Goal: Task Accomplishment & Management: Manage account settings

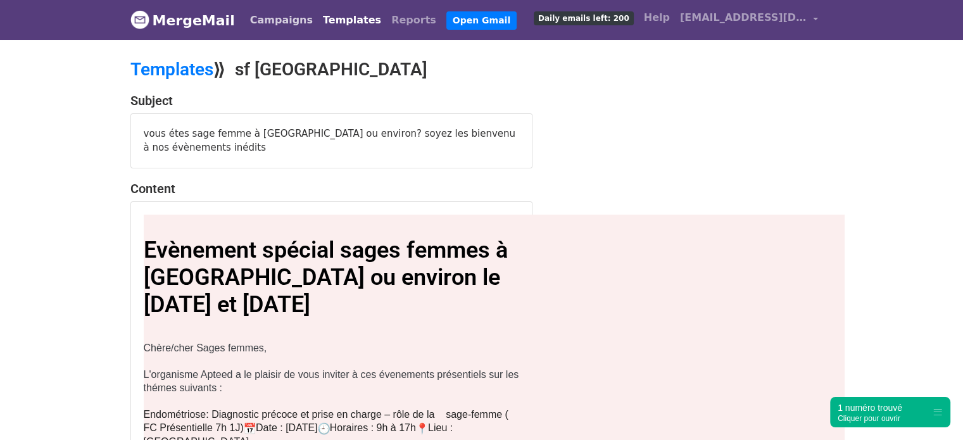
click at [252, 17] on link "Campaigns" at bounding box center [281, 20] width 73 height 25
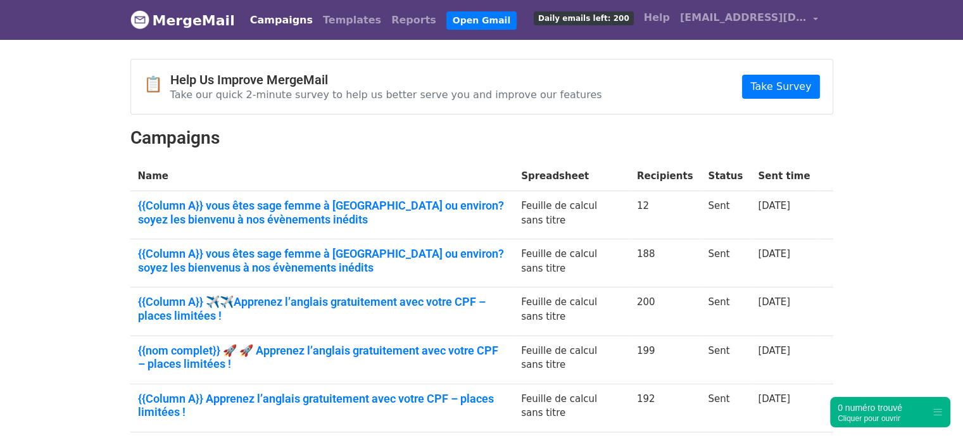
click at [550, 173] on th "Spreadsheet" at bounding box center [572, 177] width 116 height 30
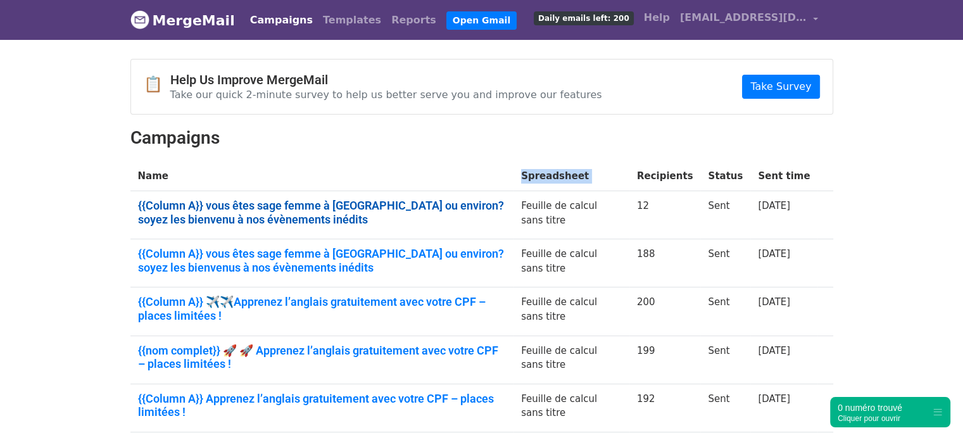
click at [248, 203] on link "{{Column A}} vous êtes sage femme à [GEOGRAPHIC_DATA] ou environ? soyez les bie…" at bounding box center [322, 212] width 369 height 27
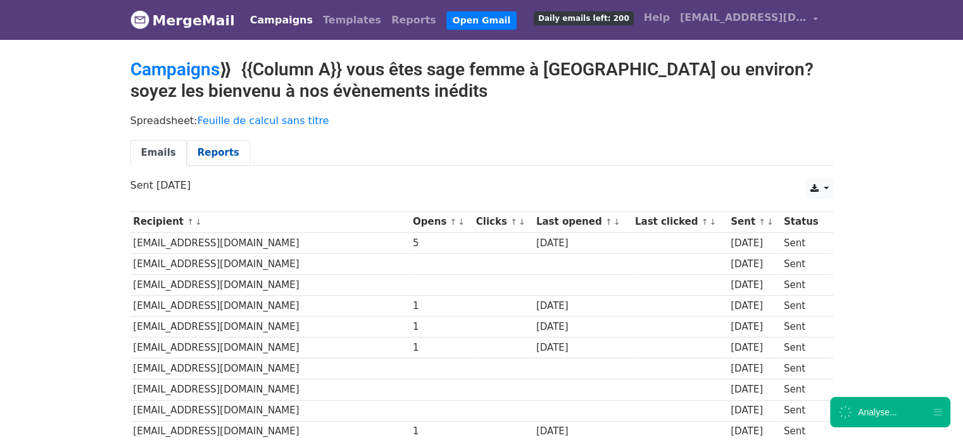
click at [207, 157] on link "Reports" at bounding box center [218, 153] width 63 height 26
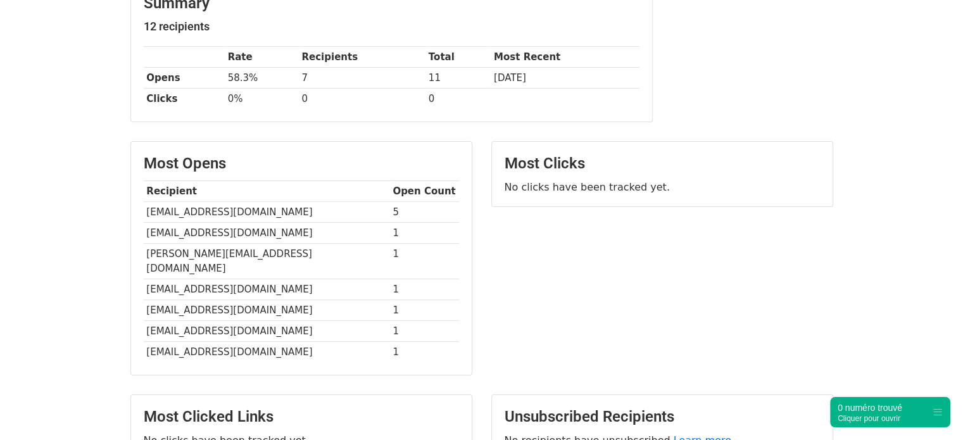
scroll to position [212, 0]
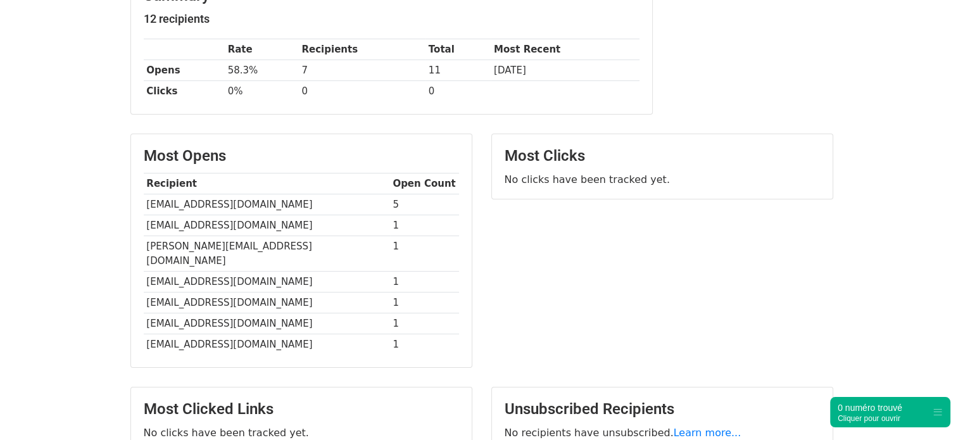
click at [235, 207] on td "pierre.emma@orange.fr" at bounding box center [267, 204] width 246 height 21
copy tr "[EMAIL_ADDRESS][DOMAIN_NAME]"
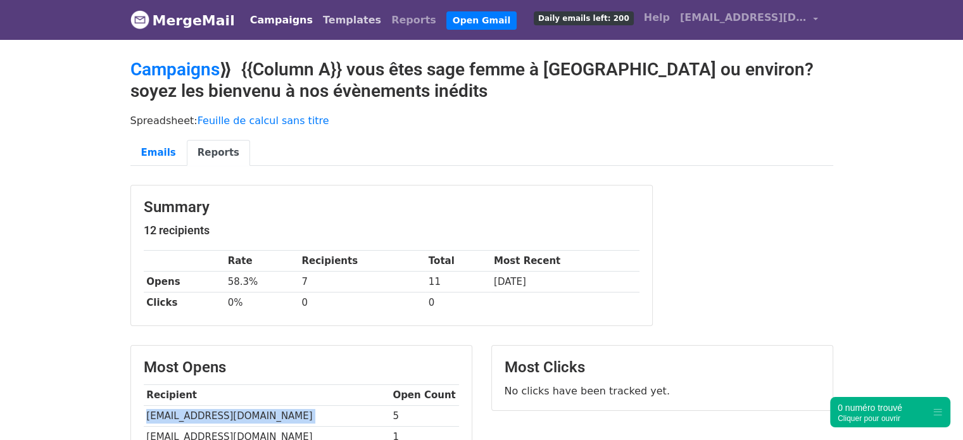
click at [328, 25] on link "Templates" at bounding box center [352, 20] width 68 height 25
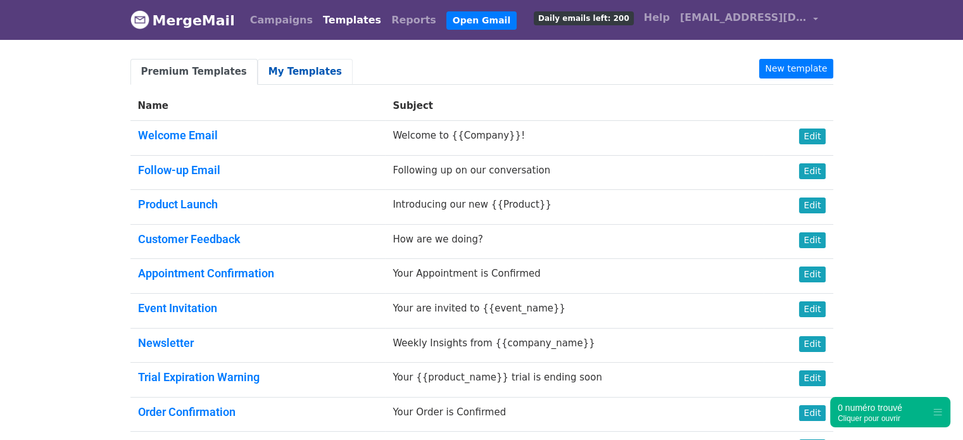
click at [284, 68] on link "My Templates" at bounding box center [305, 72] width 95 height 26
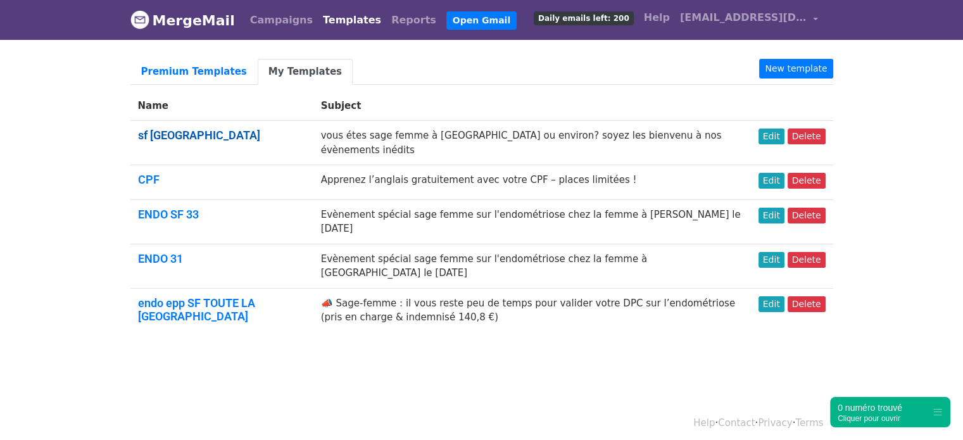
click at [167, 136] on link "sf [GEOGRAPHIC_DATA]" at bounding box center [199, 135] width 122 height 13
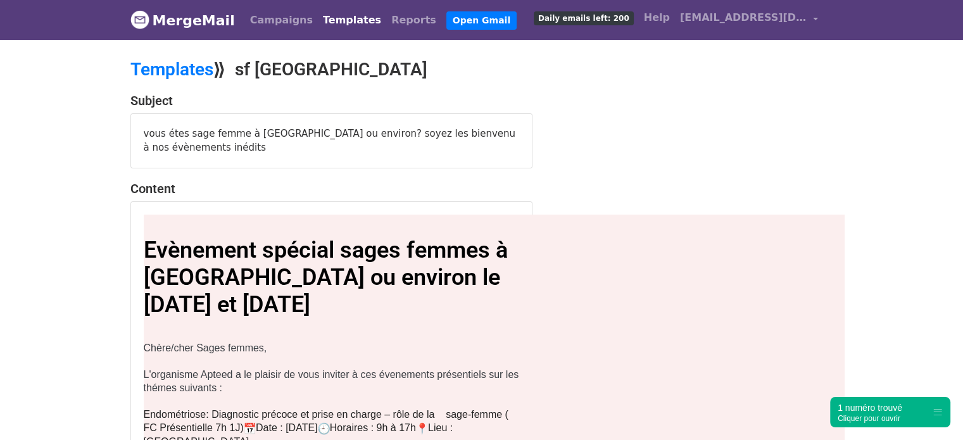
click at [388, 252] on span "Evènement spécial sages femmes à [GEOGRAPHIC_DATA] ou environ le [DATE] et [DAT…" at bounding box center [326, 277] width 364 height 81
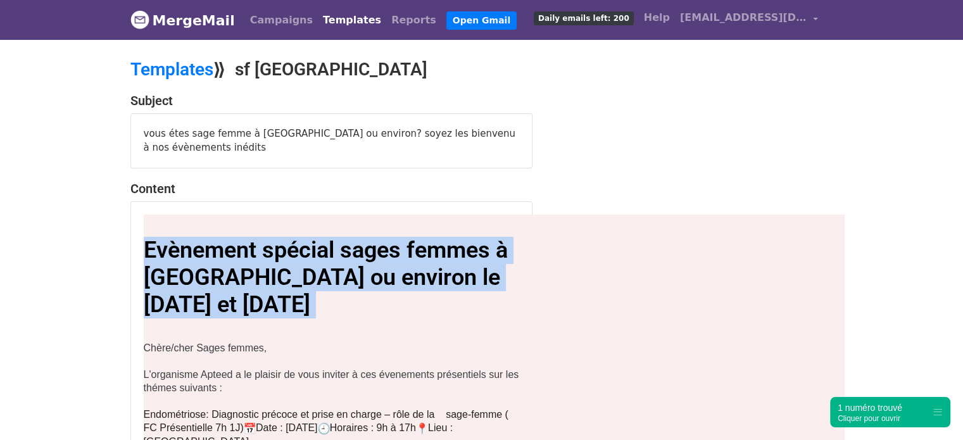
click at [388, 252] on span "Evènement spécial sages femmes à [GEOGRAPHIC_DATA] ou environ le [DATE] et [DAT…" at bounding box center [326, 277] width 364 height 81
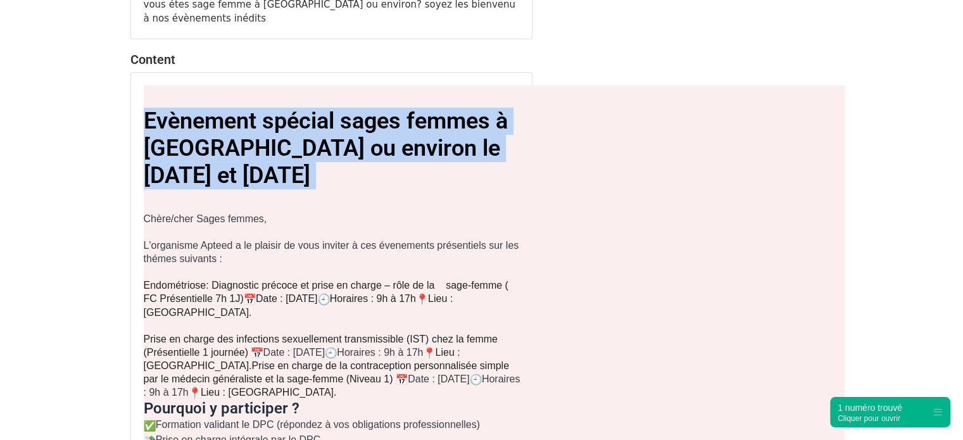
scroll to position [131, 0]
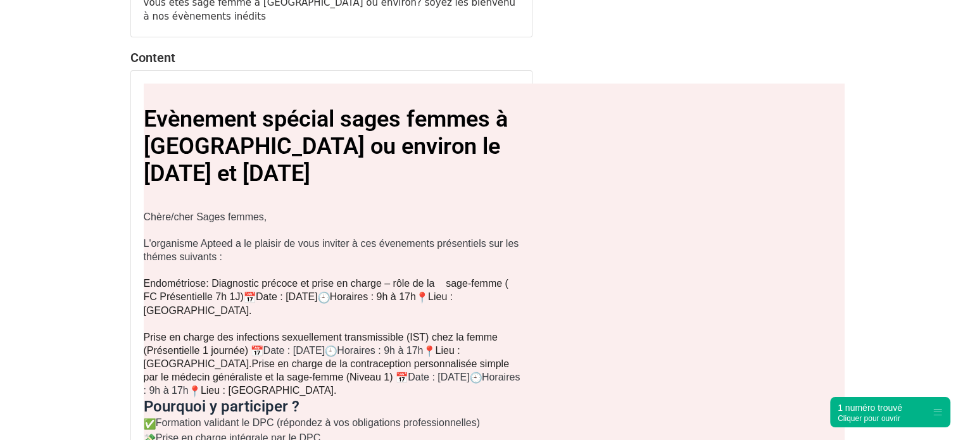
click at [318, 295] on span "Date : [DATE]" at bounding box center [287, 296] width 62 height 11
click at [318, 295] on span "Date : 6 Décembre 2025" at bounding box center [287, 296] width 62 height 11
click at [318, 296] on span "Date : 6 Décembre 2025" at bounding box center [287, 296] width 62 height 11
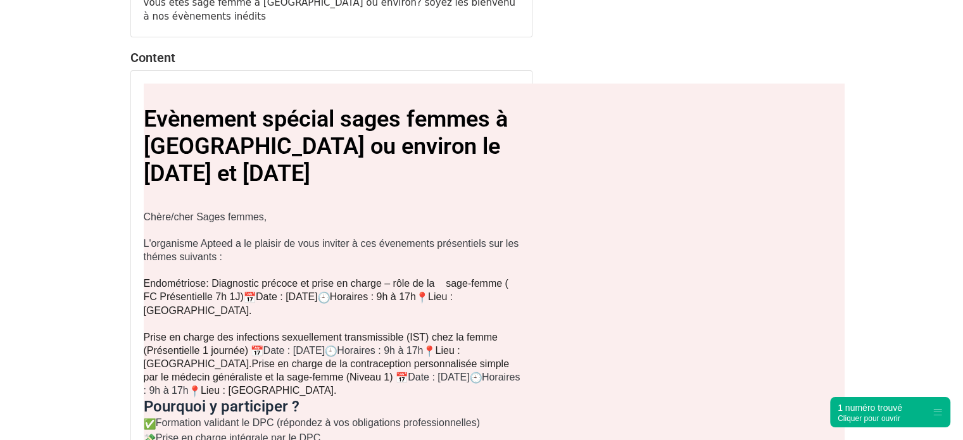
click at [182, 285] on span "Endométriose" at bounding box center [175, 283] width 63 height 11
click at [236, 285] on span ": Diagnostic précoce et prise en charge – rôle de la sage-femme ( FC Présentiel…" at bounding box center [326, 290] width 365 height 24
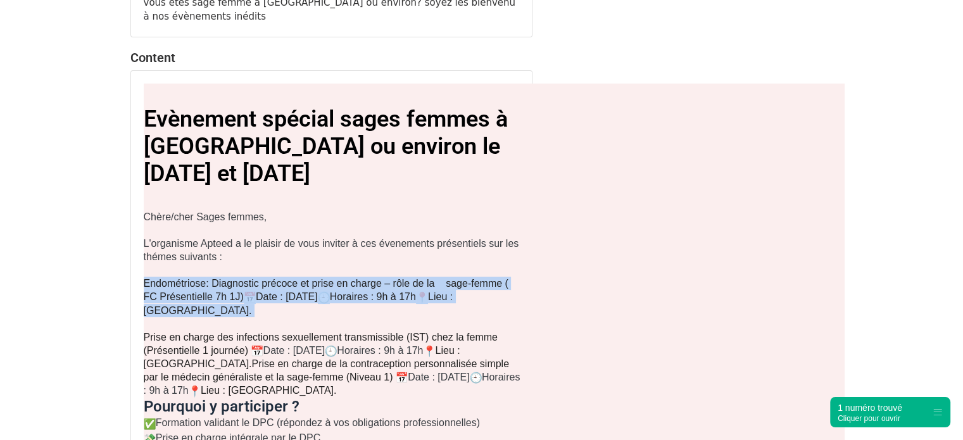
click at [236, 285] on span ": Diagnostic précoce et prise en charge – rôle de la sage-femme ( FC Présentiel…" at bounding box center [326, 290] width 365 height 24
click at [282, 278] on span ": Diagnostic précoce et prise en charge – rôle de la sage-femme ( FC Présentiel…" at bounding box center [326, 290] width 365 height 24
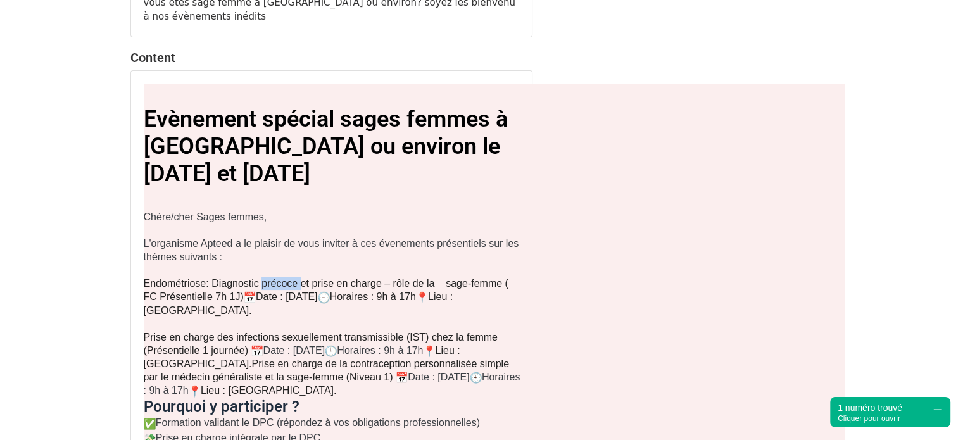
click at [282, 278] on span ": Diagnostic précoce et prise en charge – rôle de la sage-femme ( FC Présentiel…" at bounding box center [326, 290] width 365 height 24
click at [327, 282] on span ": Diagnostic précoce et prise en charge – rôle de la sage-femme ( FC Présentiel…" at bounding box center [326, 290] width 365 height 24
click at [281, 284] on span ": Diagnostic précoce et prise en charge – rôle de la sage-femme ( FC Présentiel…" at bounding box center [326, 290] width 365 height 24
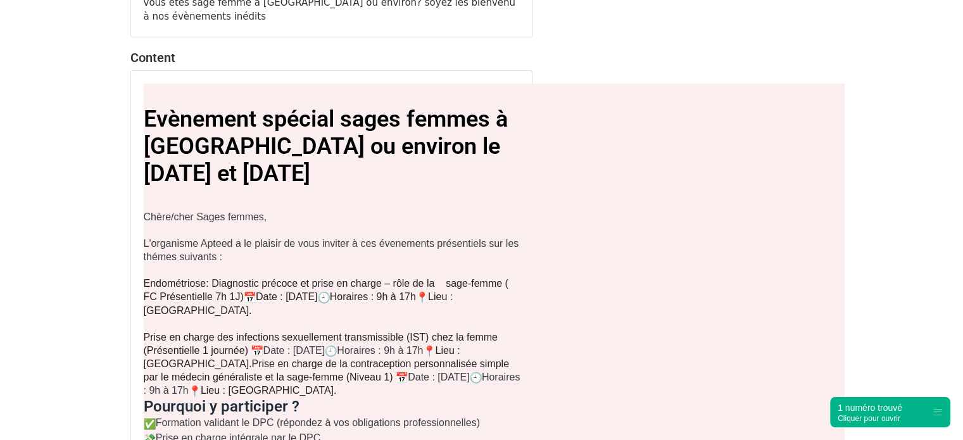
click at [316, 278] on span ": Diagnostic précoce et prise en charge – rôle de la sage-femme ( FC Présentiel…" at bounding box center [326, 290] width 365 height 24
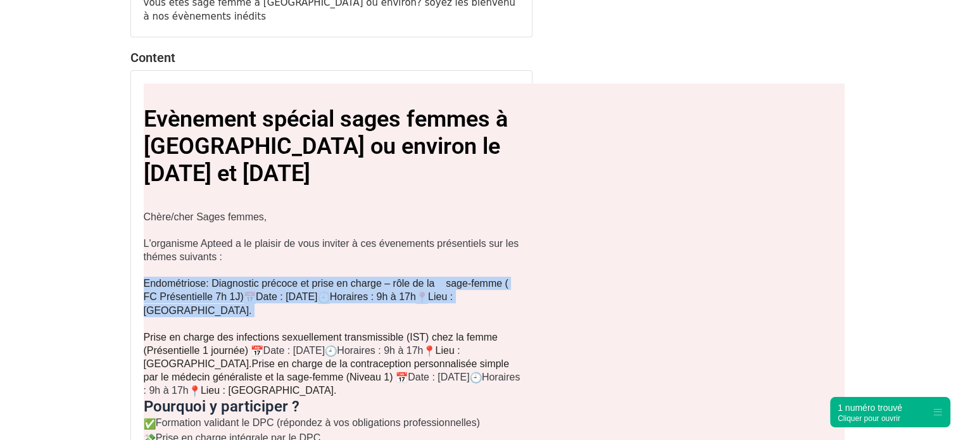
click at [316, 278] on span ": Diagnostic précoce et prise en charge – rôle de la sage-femme ( FC Présentiel…" at bounding box center [326, 290] width 365 height 24
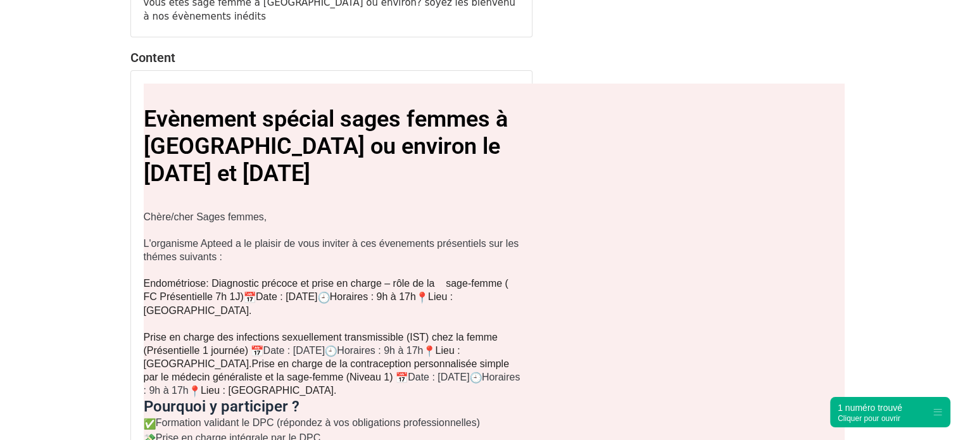
click at [334, 338] on span "Prise en charge des infections sexuellement transmissible (IST) chez la femme (…" at bounding box center [321, 344] width 354 height 24
click at [314, 365] on span "Prise en charge de la contraception personnalisée simple par le médecin général…" at bounding box center [327, 371] width 366 height 24
click at [261, 364] on span "Prise en charge de la contraception personnalisée simple par le médecin général…" at bounding box center [327, 371] width 366 height 24
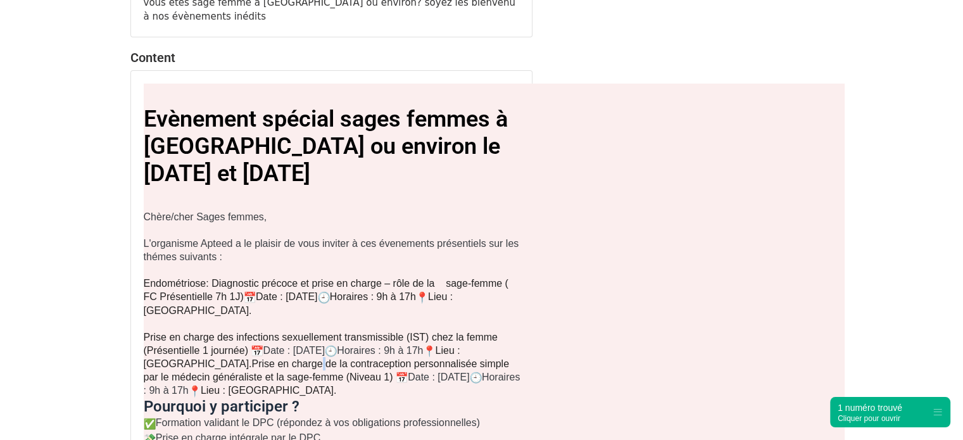
click at [261, 364] on span "Prise en charge de la contraception personnalisée simple par le médecin général…" at bounding box center [327, 371] width 366 height 24
click at [313, 363] on span "Prise en charge de la contraception personnalisée simple par le médecin général…" at bounding box center [327, 371] width 366 height 24
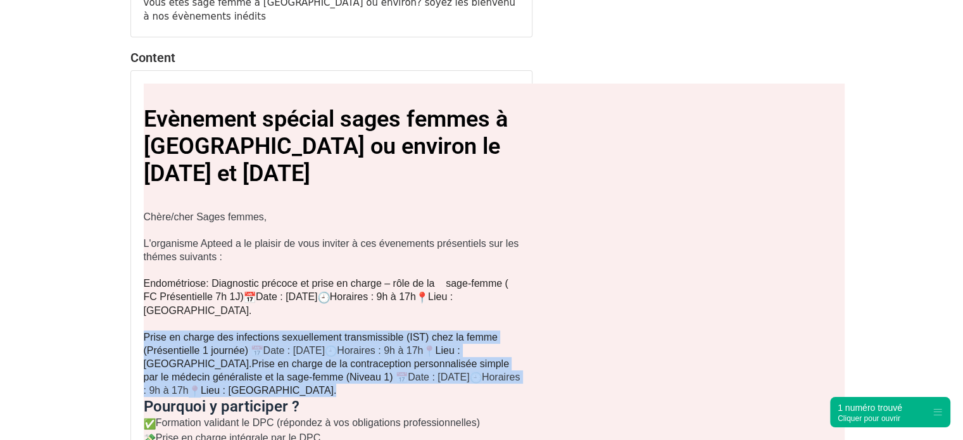
click at [313, 363] on span "Prise en charge de la contraception personnalisée simple par le médecin général…" at bounding box center [327, 371] width 366 height 24
click at [307, 359] on span "Prise en charge de la contraception personnalisée simple par le médecin général…" at bounding box center [327, 371] width 366 height 24
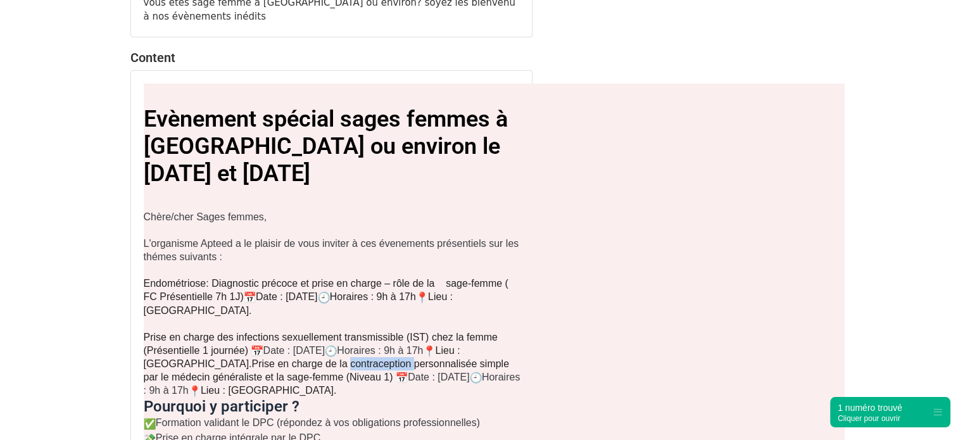
click at [307, 359] on span "Prise en charge de la contraception personnalisée simple par le médecin général…" at bounding box center [327, 371] width 366 height 24
click at [326, 348] on span "Date : 11Décembre 2025" at bounding box center [295, 350] width 62 height 11
click at [318, 296] on span "Date : 6 Décembre 2025" at bounding box center [287, 296] width 62 height 11
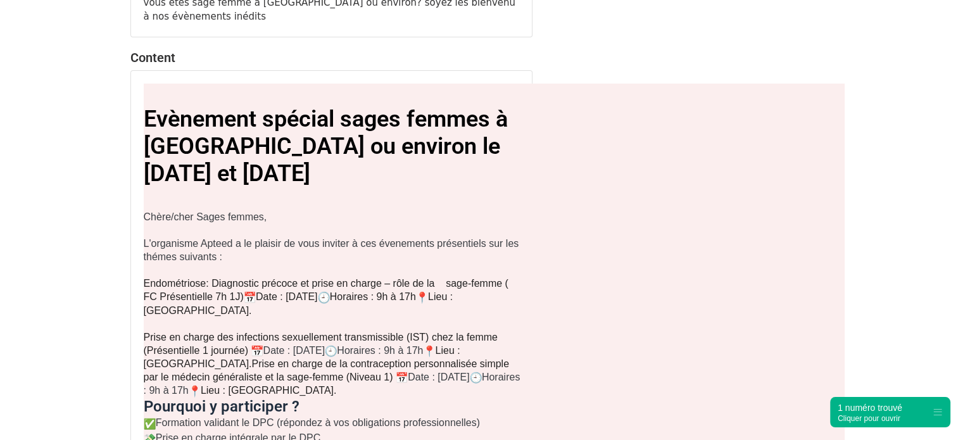
click at [318, 296] on span "Date : 6 Décembre 2025" at bounding box center [287, 296] width 62 height 11
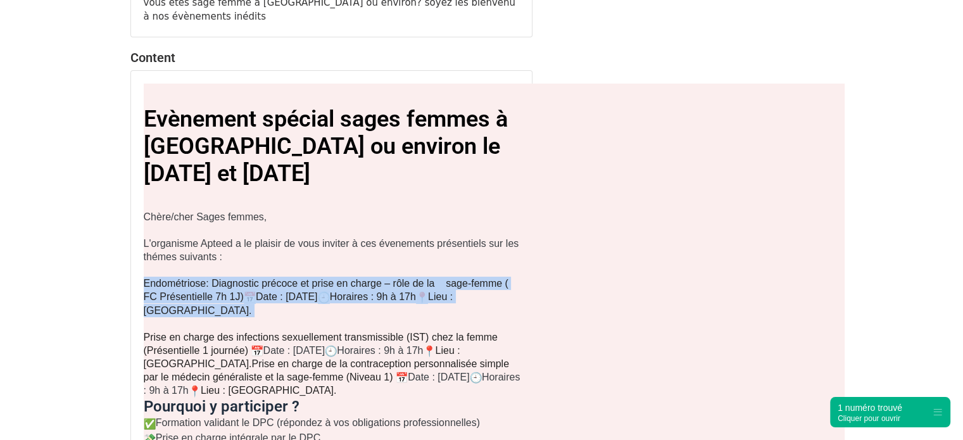
click at [318, 296] on span "Date : 6 Décembre 2025" at bounding box center [287, 296] width 62 height 11
click at [310, 293] on span "Date : 6 Décembre 2025" at bounding box center [287, 296] width 62 height 11
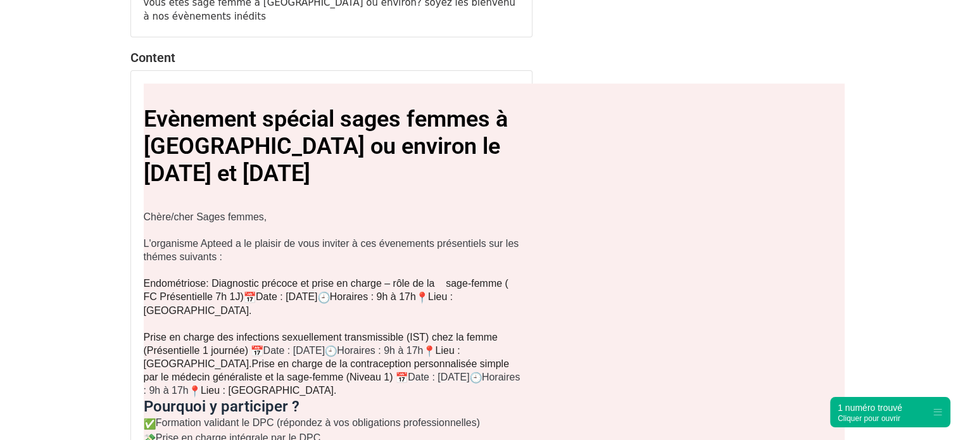
click at [398, 291] on span "Horaires : 9h à 17h" at bounding box center [373, 296] width 86 height 11
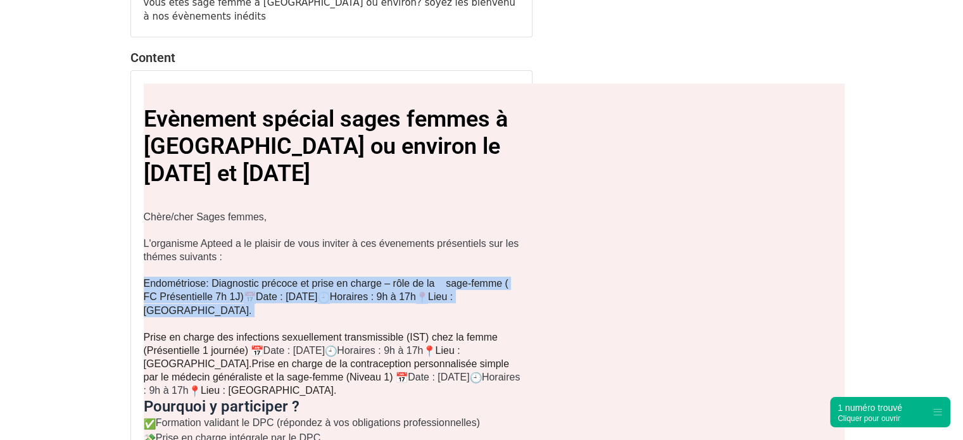
click at [398, 291] on span "Horaires : 9h à 17h" at bounding box center [373, 296] width 86 height 11
click at [318, 291] on span "Date : 6 Décembre 2025" at bounding box center [287, 296] width 62 height 11
drag, startPoint x: 347, startPoint y: 295, endPoint x: 327, endPoint y: 297, distance: 19.7
click at [318, 297] on span "Date : 6 Décembre 2025" at bounding box center [287, 296] width 62 height 11
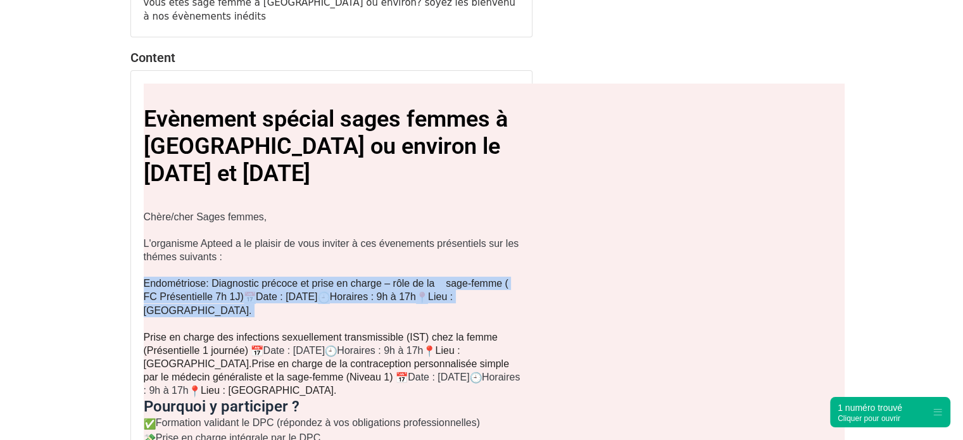
click at [318, 297] on span "Date : 6 Décembre 2025" at bounding box center [287, 296] width 62 height 11
click at [318, 298] on span "Date : 6 Décembre 2025" at bounding box center [287, 296] width 62 height 11
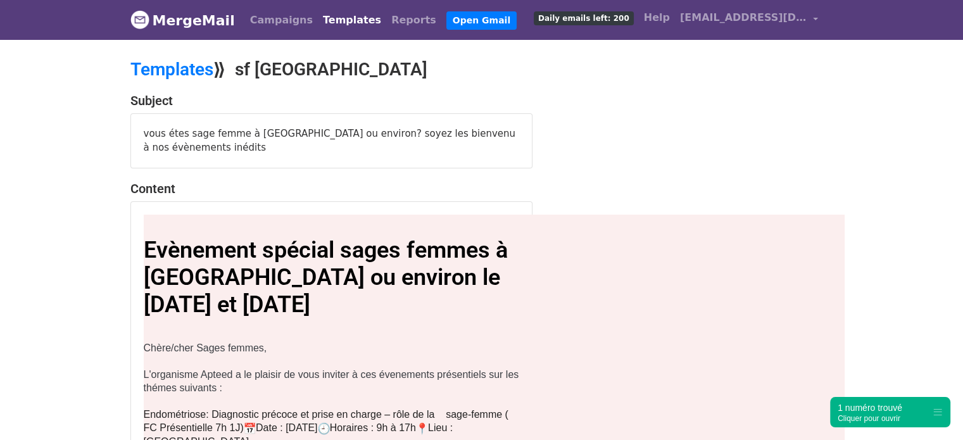
scroll to position [385, 0]
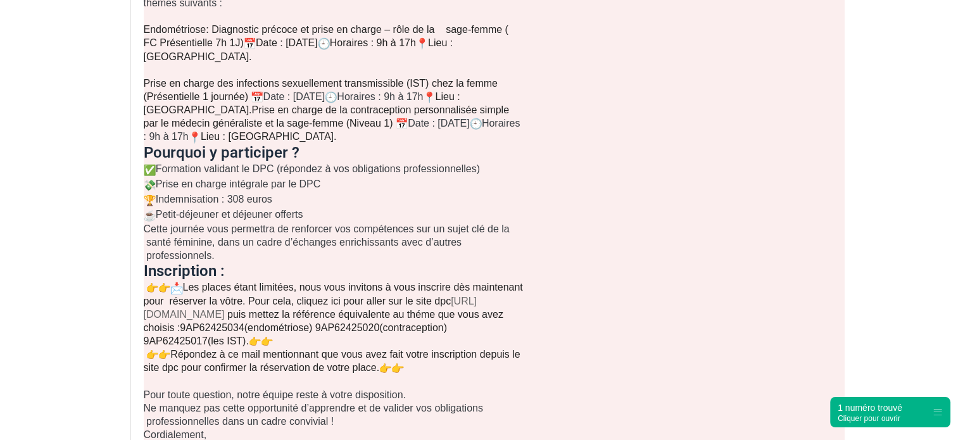
click at [239, 45] on span ": Diagnostic précoce et prise en charge – rôle de la sage-femme ( FC Présentiel…" at bounding box center [326, 36] width 365 height 24
drag, startPoint x: 299, startPoint y: 336, endPoint x: 321, endPoint y: 326, distance: 23.5
click at [321, 326] on span "9AP62425034(endométriose) 9AP62425020(contraception) 9AP62425017(les IST)" at bounding box center [295, 334] width 303 height 24
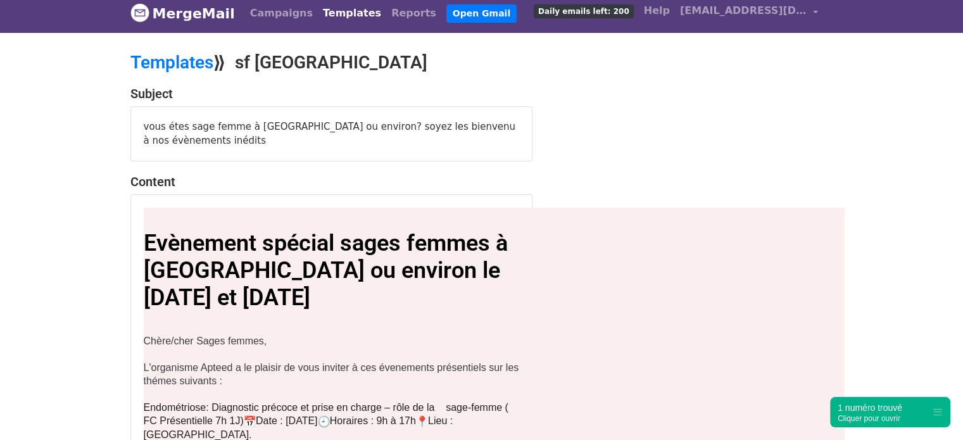
scroll to position [0, 0]
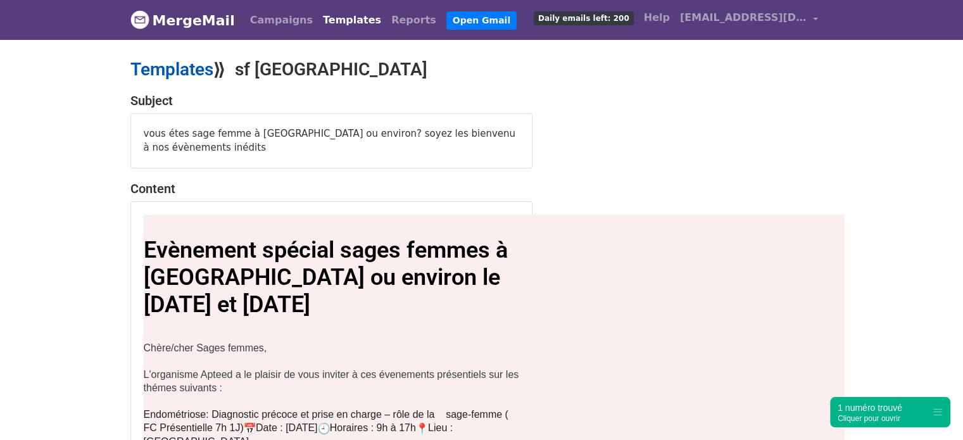
click at [177, 61] on link "Templates" at bounding box center [171, 69] width 83 height 21
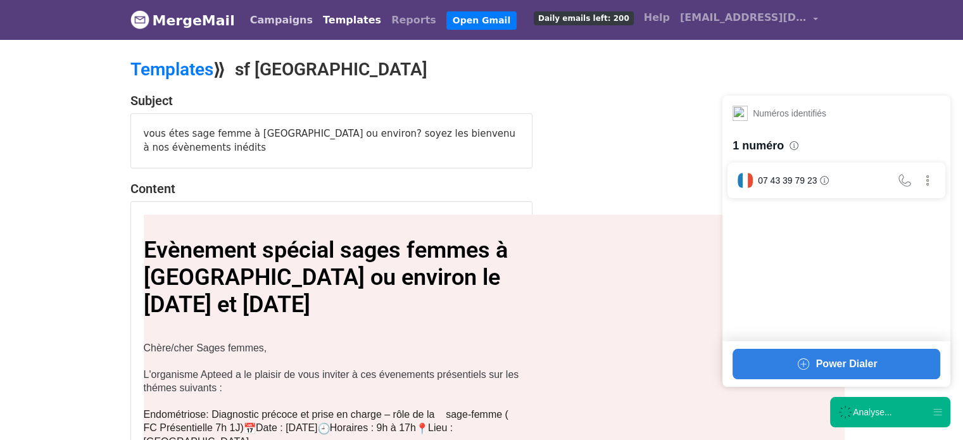
click at [272, 26] on link "Campaigns" at bounding box center [281, 20] width 73 height 25
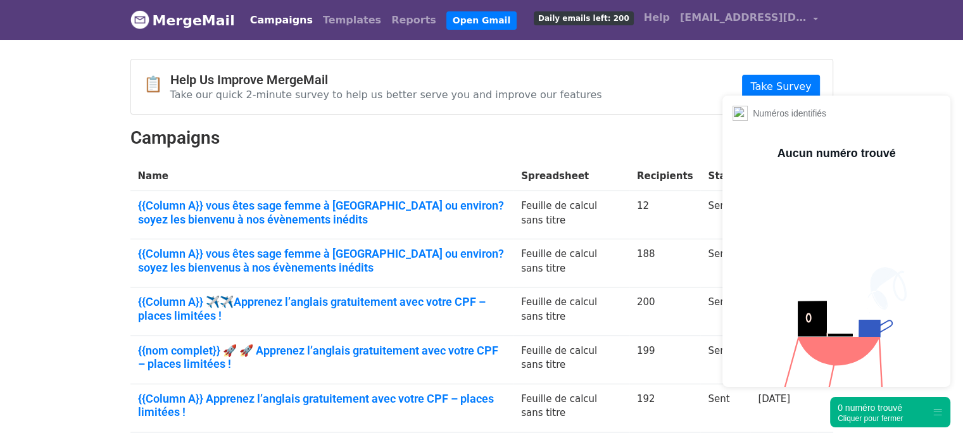
click at [879, 408] on div "0 numéro trouvé" at bounding box center [870, 408] width 65 height 13
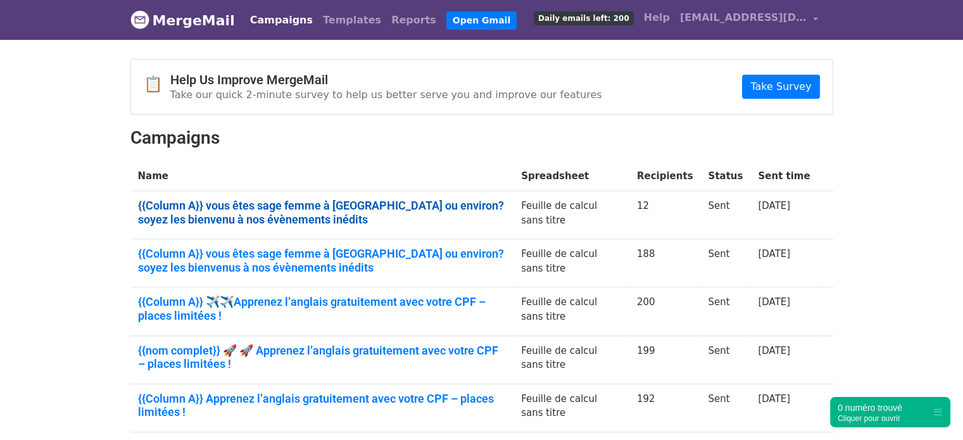
click at [208, 205] on link "{{Column A}} vous êtes sage femme à Marseille ou environ? soyez les bienvenu à …" at bounding box center [322, 212] width 369 height 27
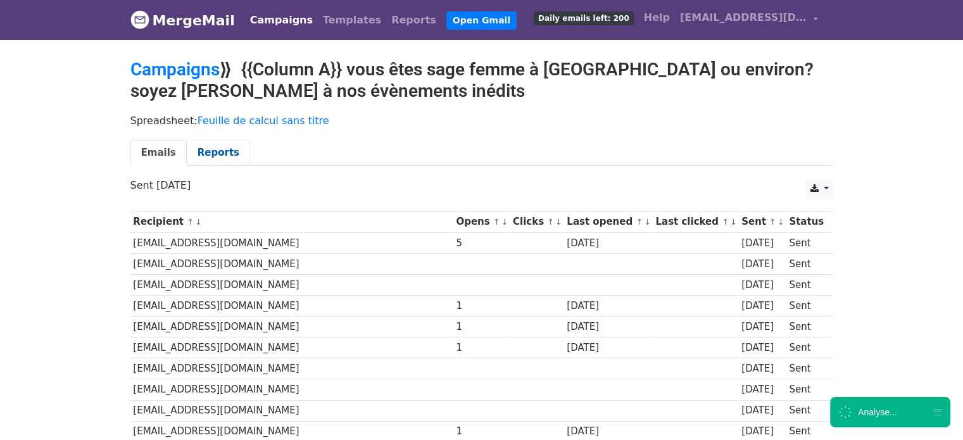
click at [211, 152] on link "Reports" at bounding box center [218, 153] width 63 height 26
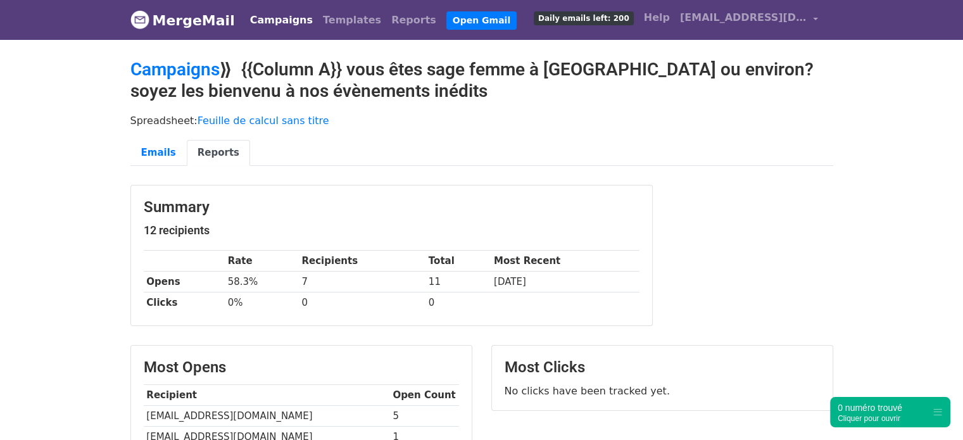
scroll to position [322, 0]
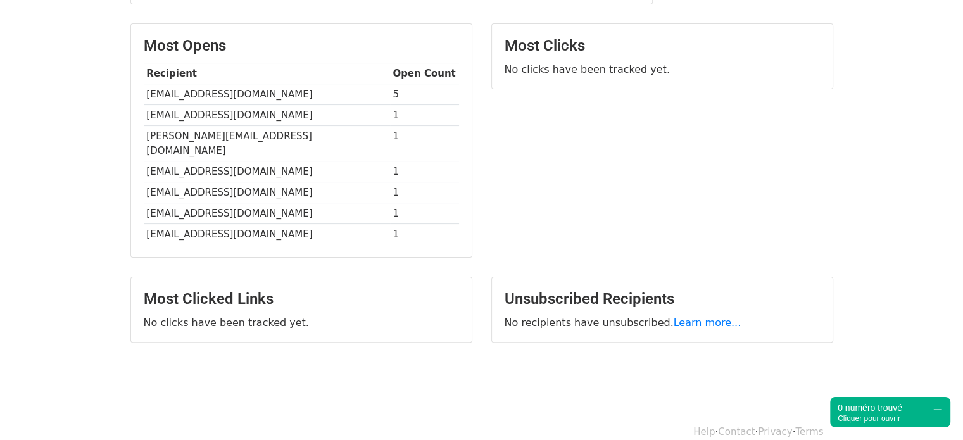
click at [212, 92] on td "pierre.emma@orange.fr" at bounding box center [267, 94] width 246 height 21
copy tr "pierre.emma@orange.fr"
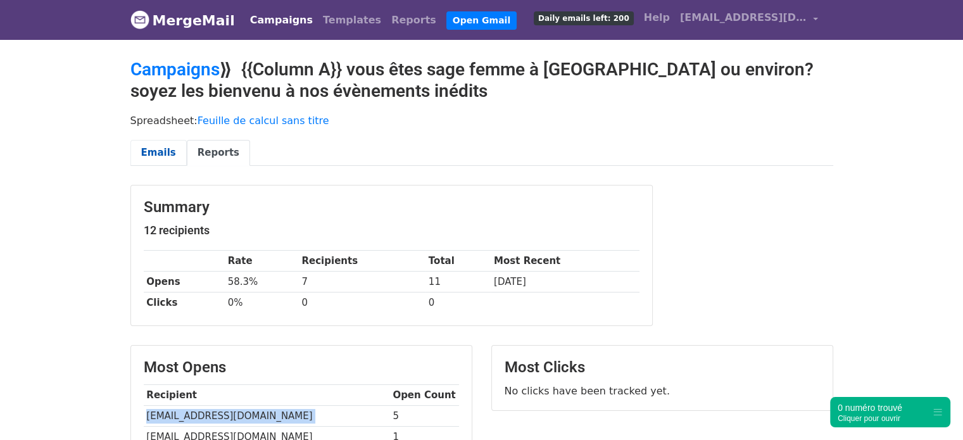
click at [152, 153] on link "Emails" at bounding box center [158, 153] width 56 height 26
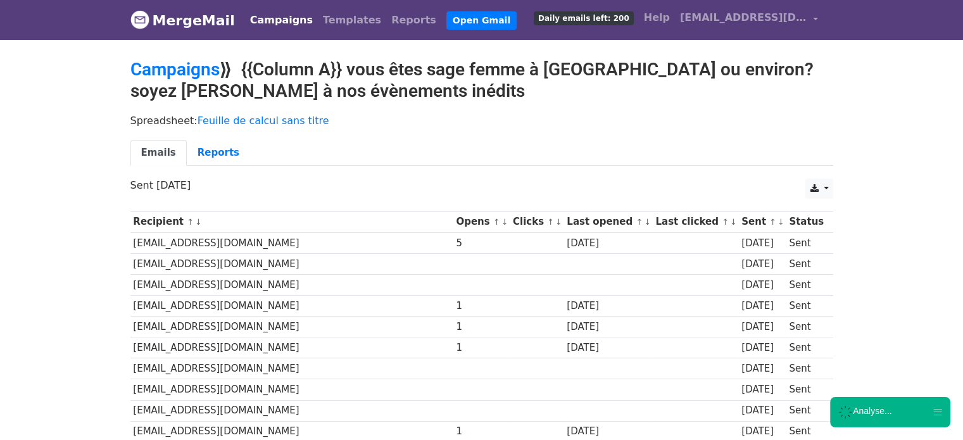
click at [274, 23] on link "Campaigns" at bounding box center [281, 20] width 73 height 25
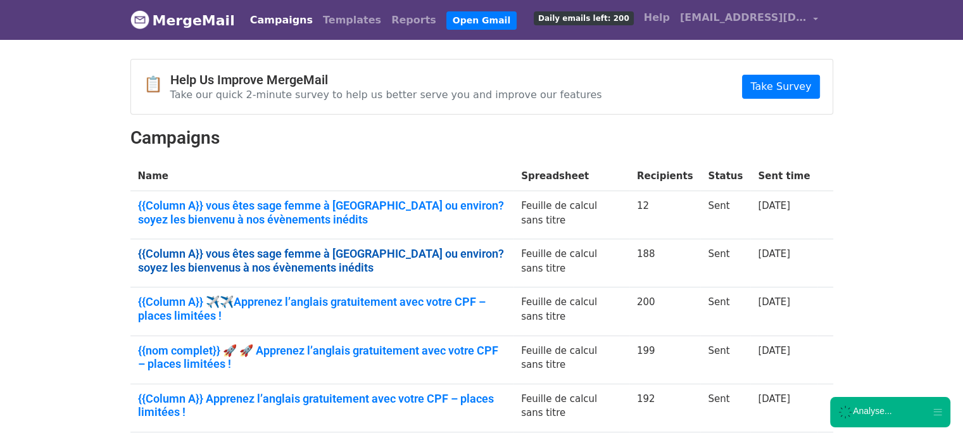
click at [160, 263] on link "{{Column A}} vous êtes sage femme à Marseille ou environ? soyez les bienvenus à…" at bounding box center [322, 260] width 369 height 27
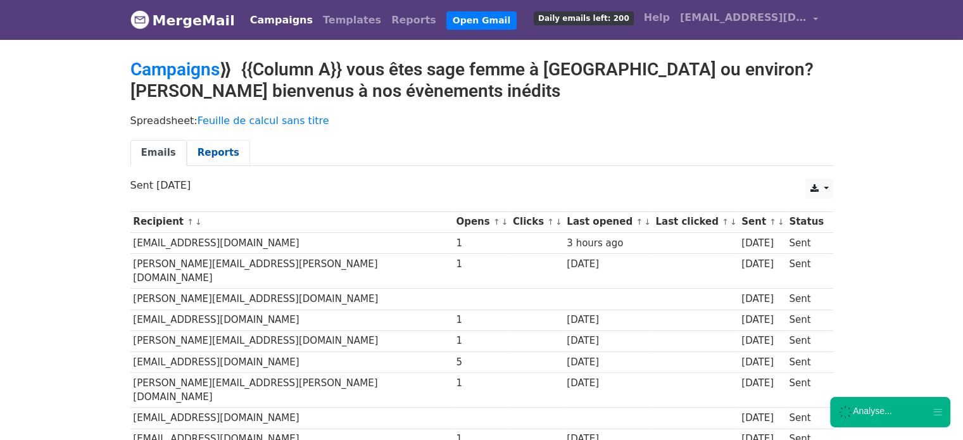
click at [202, 156] on link "Reports" at bounding box center [218, 153] width 63 height 26
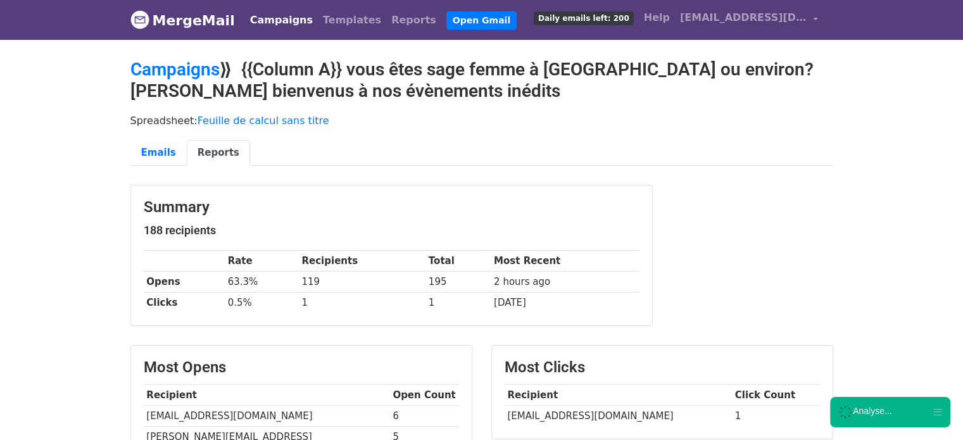
click at [155, 327] on div "Summary 188 recipients Rate Recipients Total Most Recent Opens 63.3% 119 195 2 …" at bounding box center [392, 262] width 542 height 155
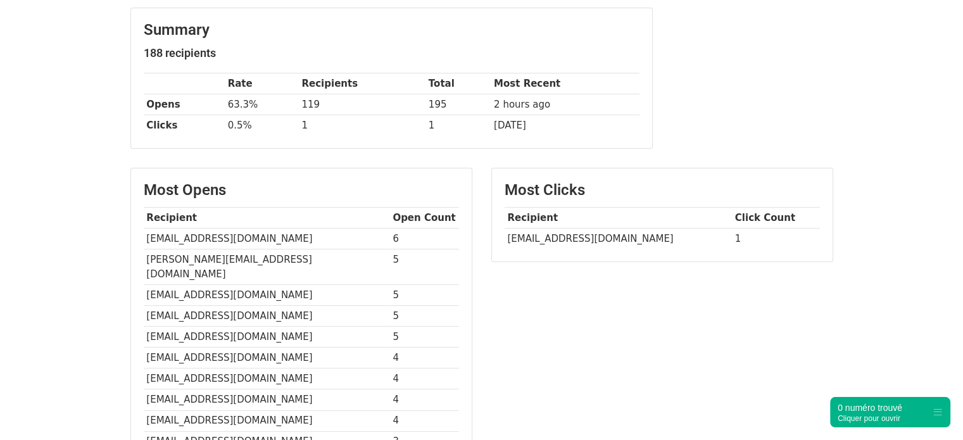
scroll to position [228, 0]
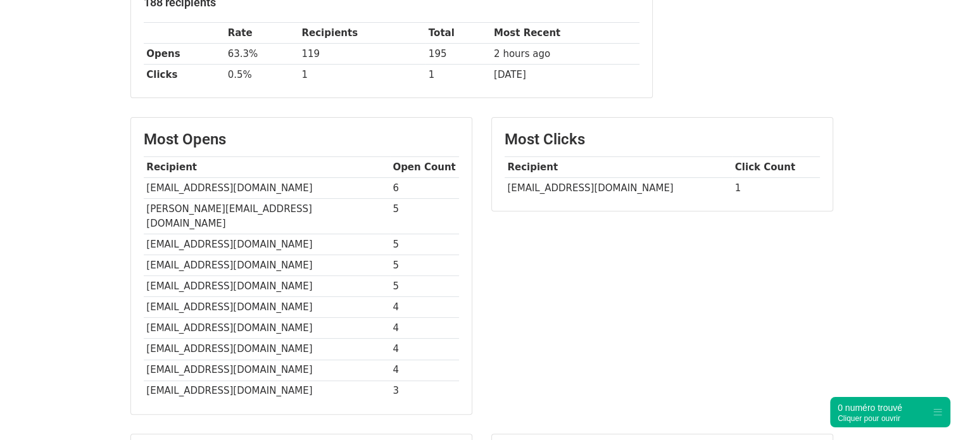
click at [227, 188] on td "[EMAIL_ADDRESS][DOMAIN_NAME]" at bounding box center [267, 188] width 246 height 21
click at [227, 188] on td "victorbelleux@gmail.com" at bounding box center [267, 188] width 246 height 21
copy tr "victorbelleux@gmail.com"
click at [210, 208] on td "melanie.siger@gmail.com" at bounding box center [267, 216] width 246 height 35
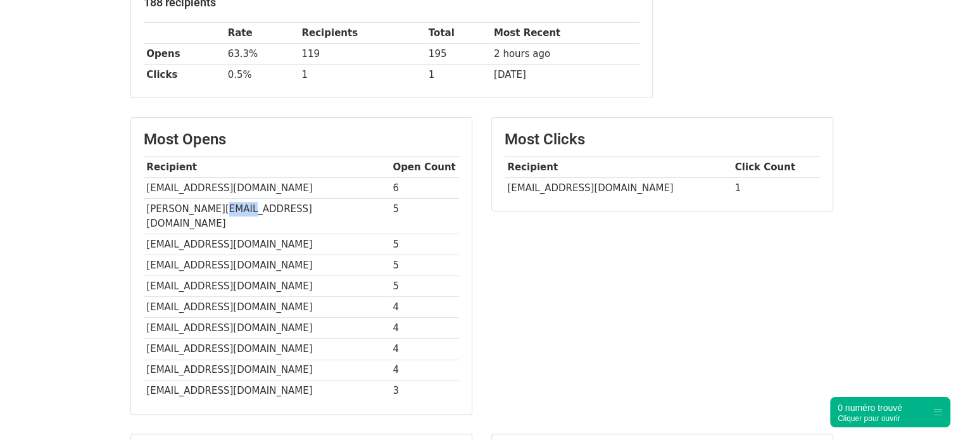
click at [210, 208] on td "melanie.siger@gmail.com" at bounding box center [267, 216] width 246 height 35
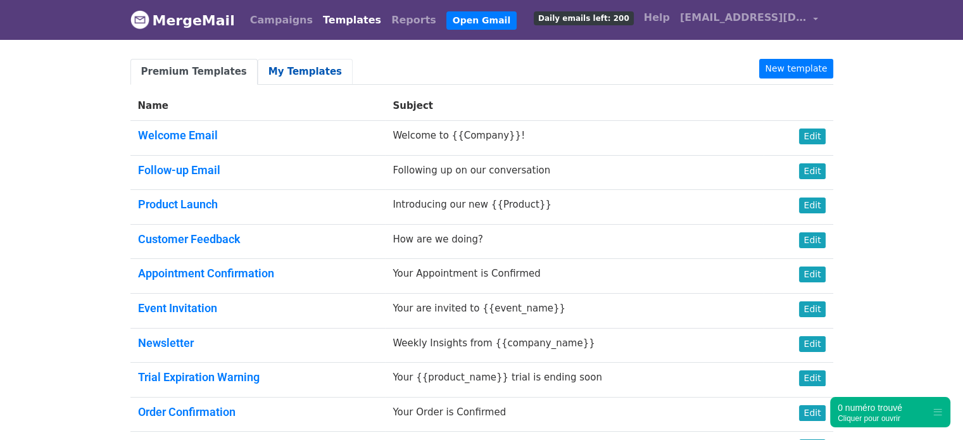
click at [299, 65] on link "My Templates" at bounding box center [305, 72] width 95 height 26
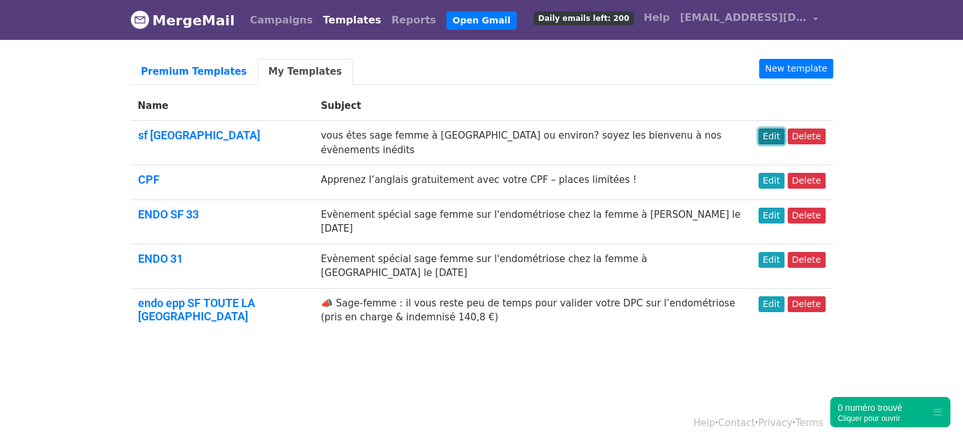
click at [768, 132] on link "Edit" at bounding box center [772, 137] width 26 height 16
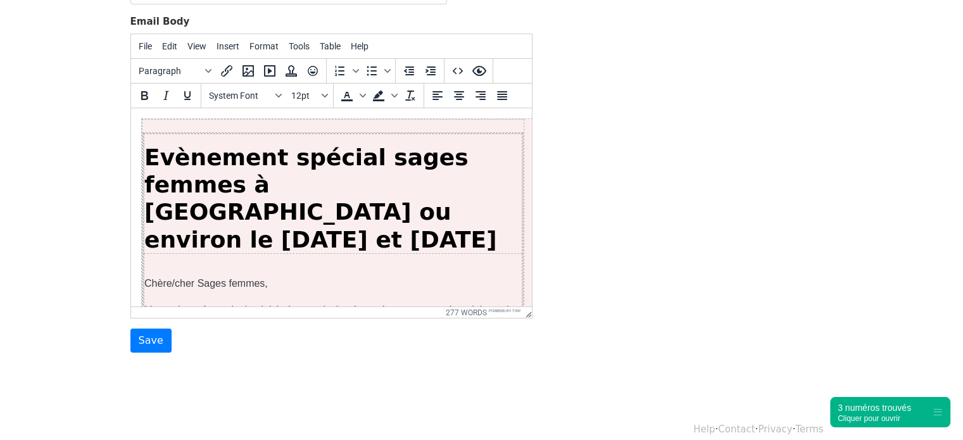
scroll to position [199, 0]
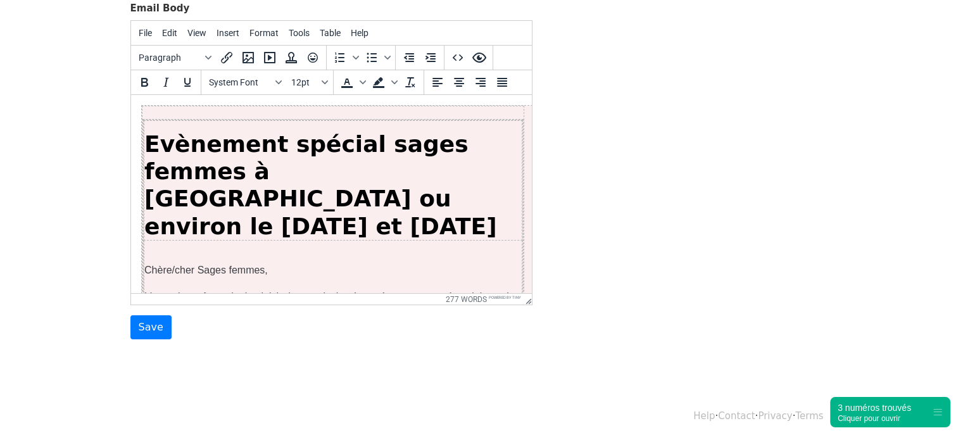
drag, startPoint x: 972, startPoint y: 113, endPoint x: 971, endPoint y: 276, distance: 163.4
click at [963, 276] on html "MergeMail Campaigns Templates Reports Open Gmail Daily emails left: 200 Help cl…" at bounding box center [481, 121] width 963 height 640
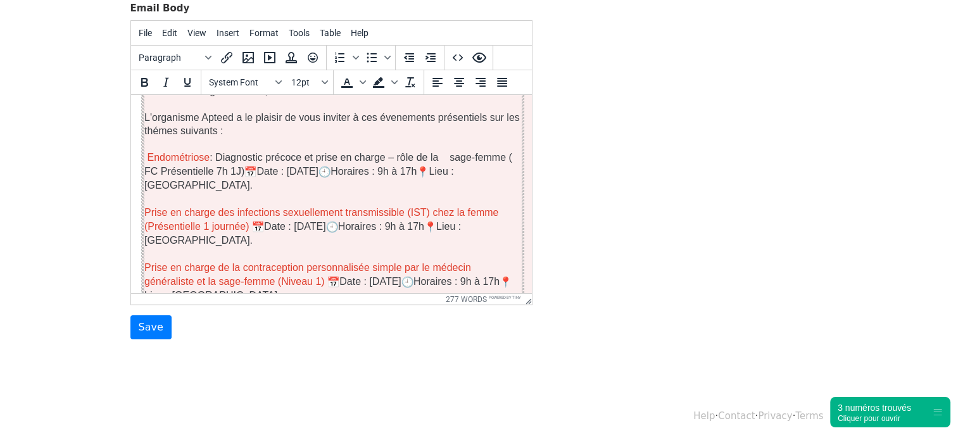
scroll to position [177, 0]
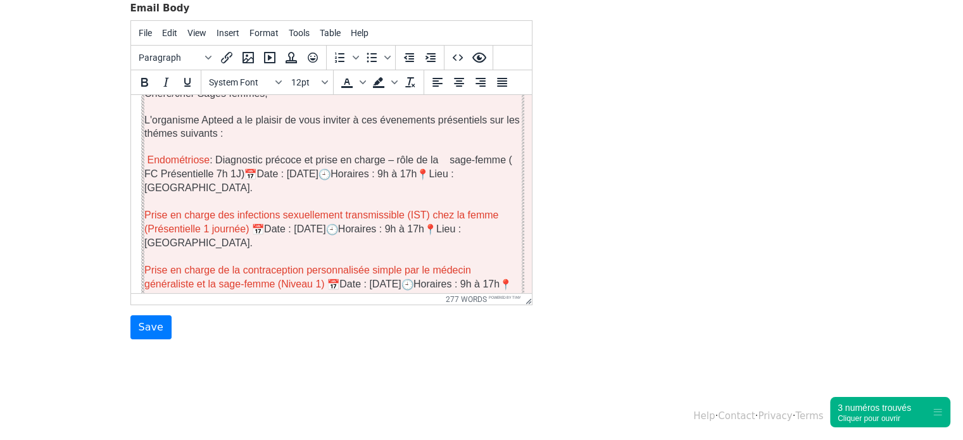
drag, startPoint x: 527, startPoint y: 120, endPoint x: 664, endPoint y: 249, distance: 188.2
click at [314, 168] on span "Date : 6 Décembre 2025" at bounding box center [287, 173] width 62 height 11
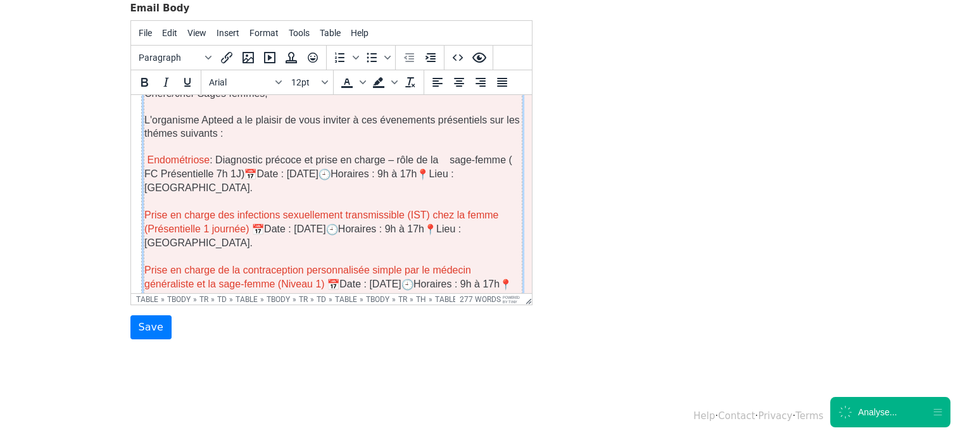
click at [314, 168] on span "Date : 6 Décembre 2025" at bounding box center [287, 173] width 62 height 11
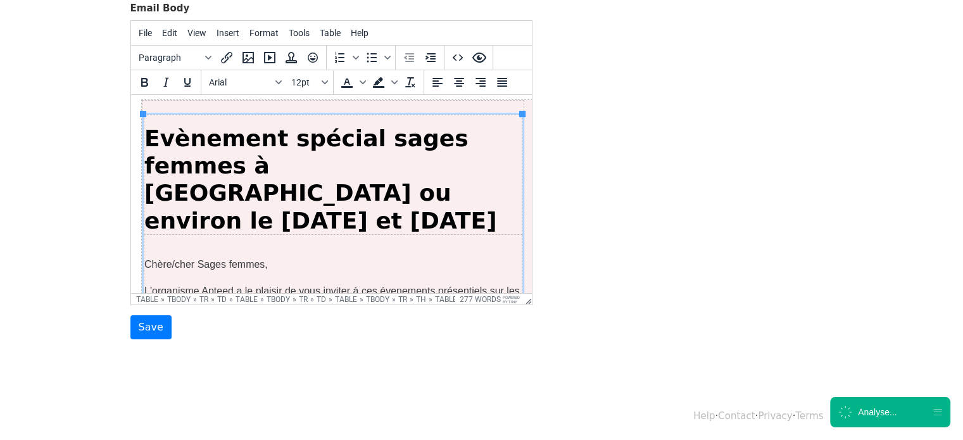
scroll to position [0, 0]
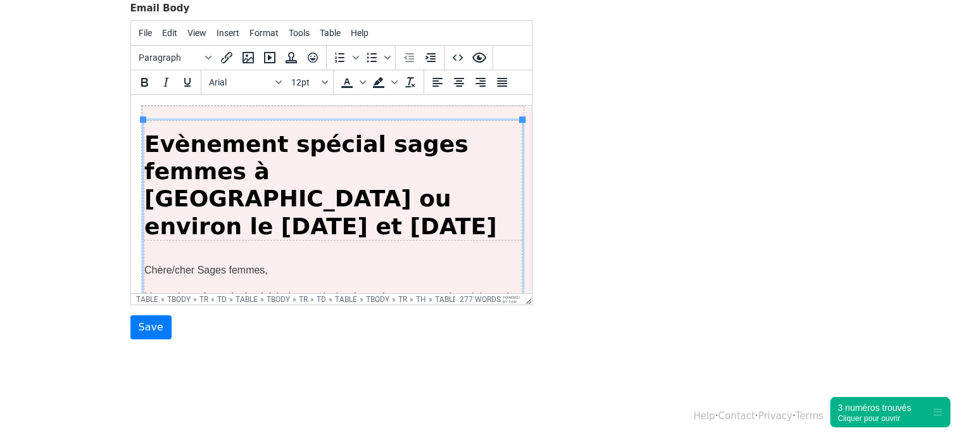
drag, startPoint x: 527, startPoint y: 163, endPoint x: 660, endPoint y: 179, distance: 134.0
click at [157, 319] on input "Save" at bounding box center [150, 327] width 41 height 24
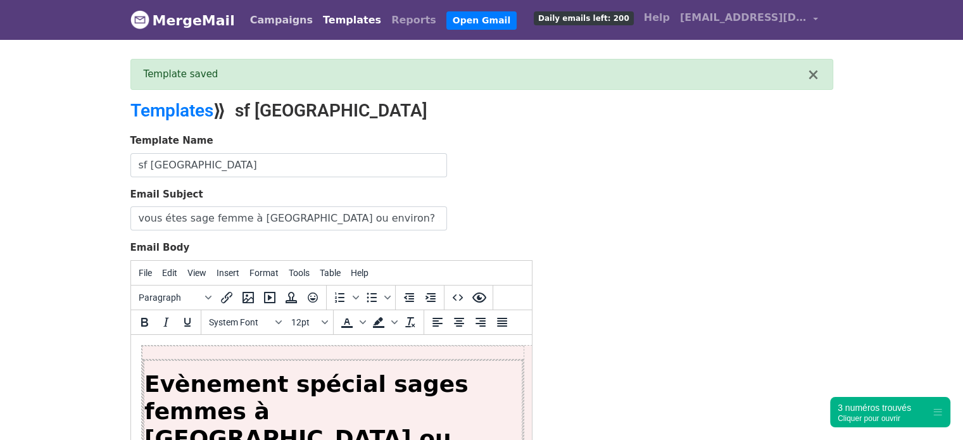
click at [274, 8] on link "Campaigns" at bounding box center [281, 20] width 73 height 25
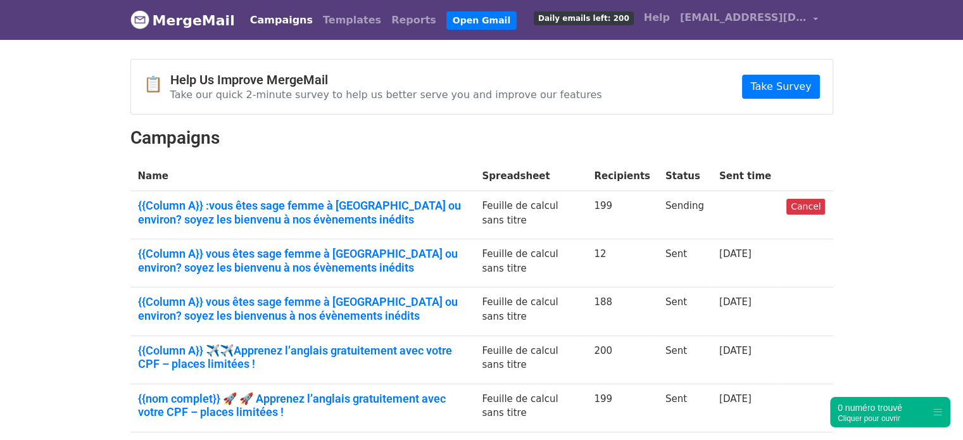
click at [274, 16] on link "Campaigns" at bounding box center [281, 20] width 73 height 25
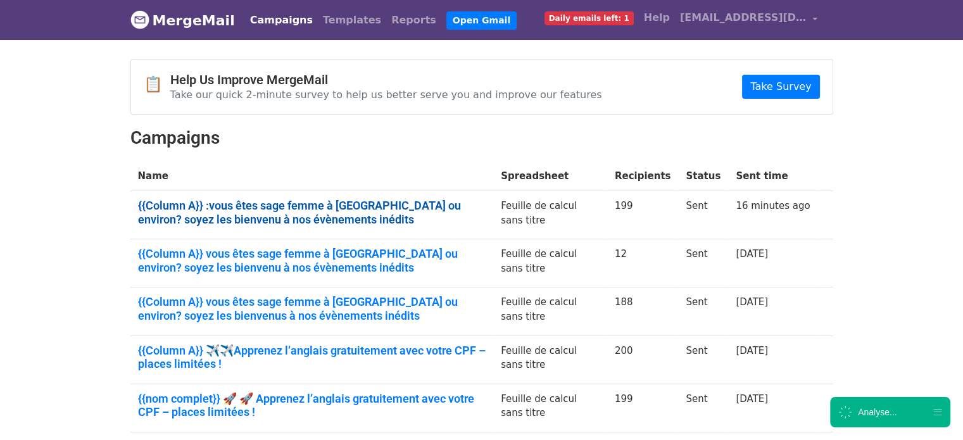
click at [215, 217] on link "{{Column A}} :vous êtes sage femme à [GEOGRAPHIC_DATA] ou environ? soyez les bi…" at bounding box center [312, 212] width 348 height 27
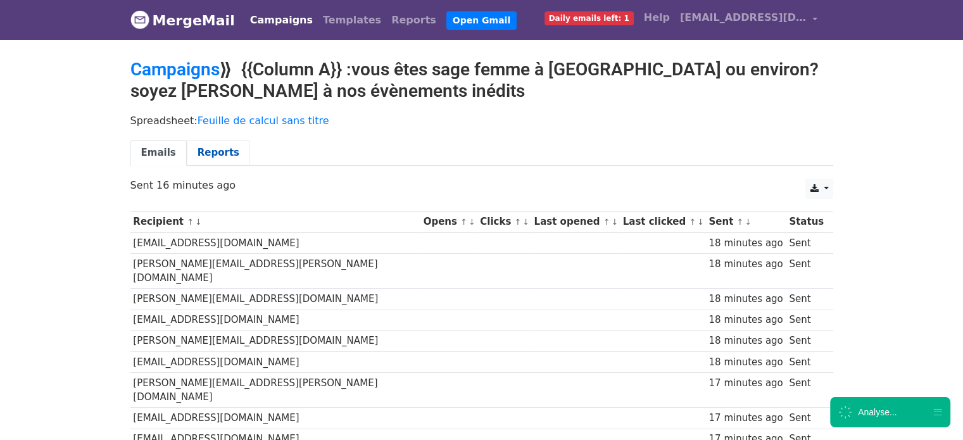
click at [214, 152] on link "Reports" at bounding box center [218, 153] width 63 height 26
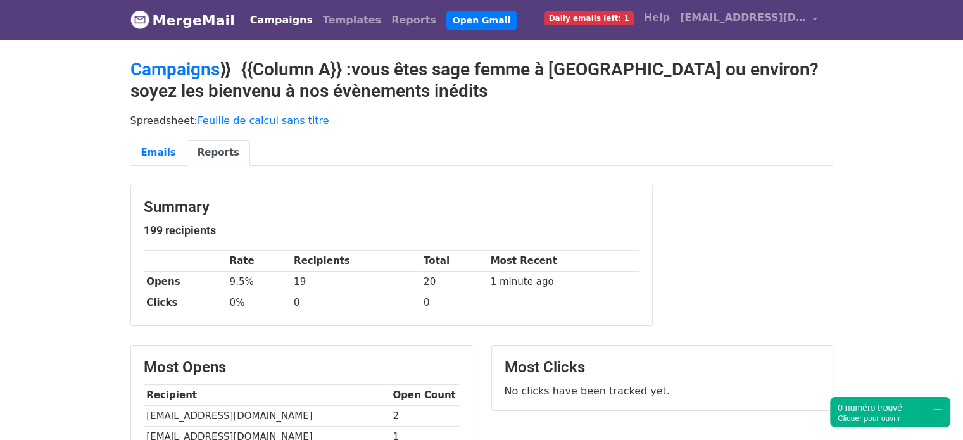
click at [776, 266] on div "Summary 199 recipients Rate Recipients Total Most Recent Opens 9.5% 19 20 1 min…" at bounding box center [482, 262] width 722 height 155
